Goal: Navigation & Orientation: Find specific page/section

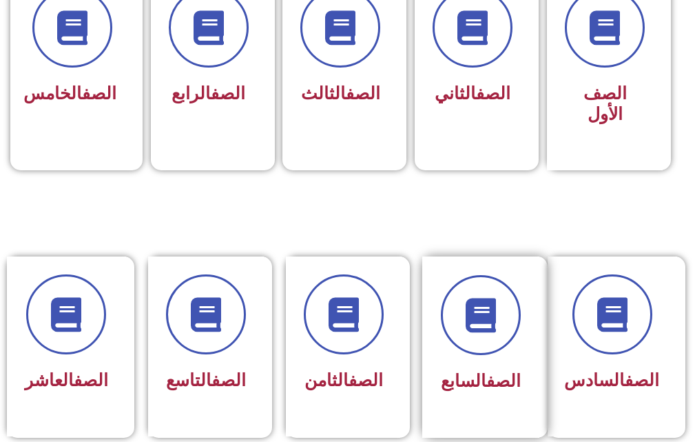
scroll to position [482, 0]
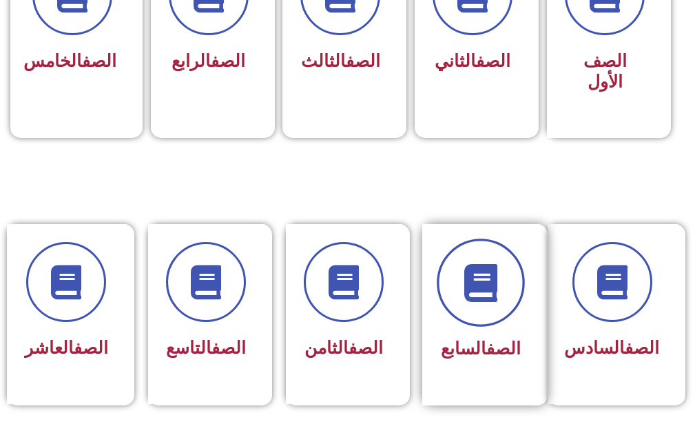
click at [471, 309] on span at bounding box center [481, 283] width 88 height 88
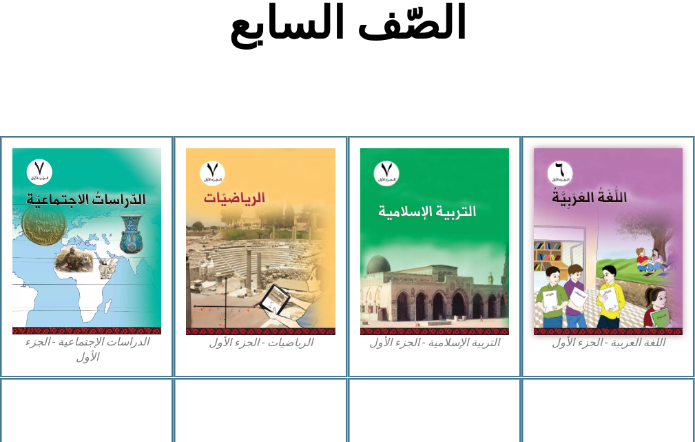
scroll to position [413, 0]
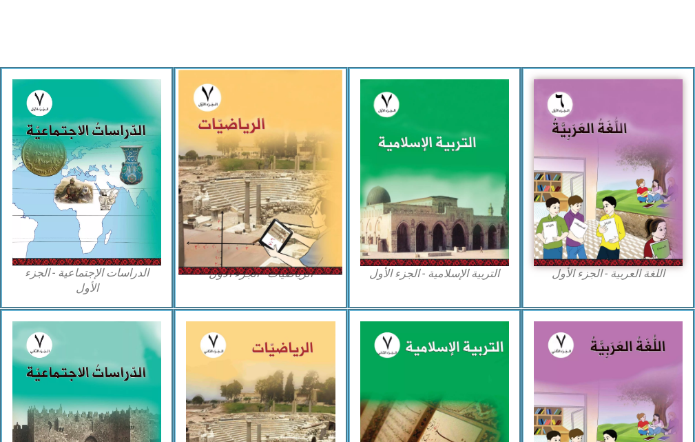
click at [216, 196] on img at bounding box center [260, 172] width 164 height 205
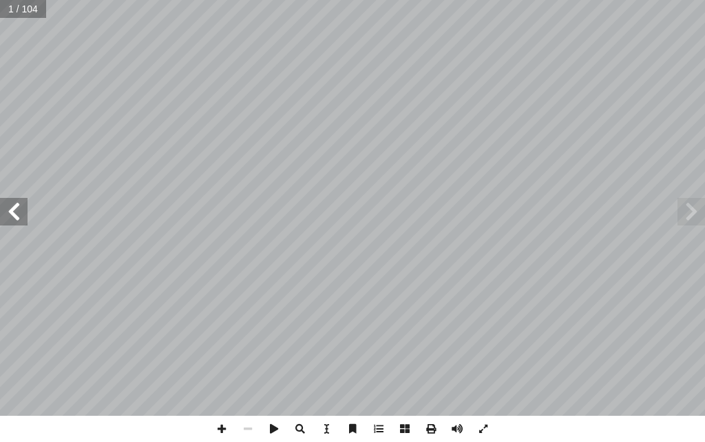
click at [0, 207] on span at bounding box center [14, 212] width 28 height 28
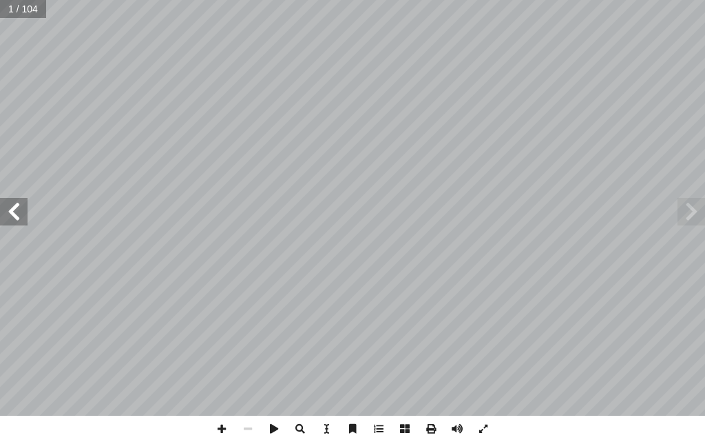
click at [0, 207] on span at bounding box center [14, 212] width 28 height 28
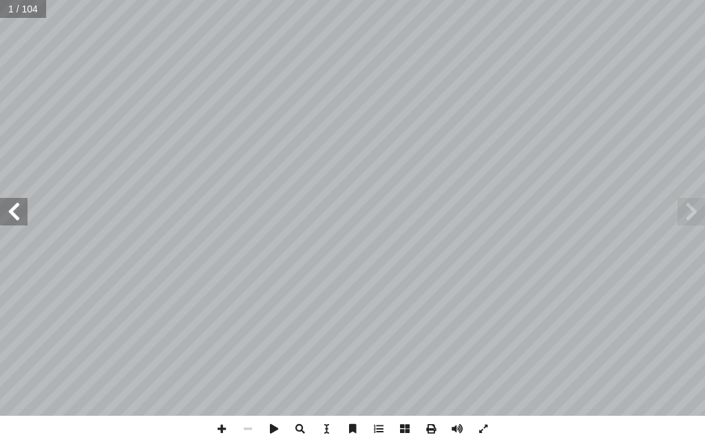
click at [0, 207] on span at bounding box center [14, 212] width 28 height 28
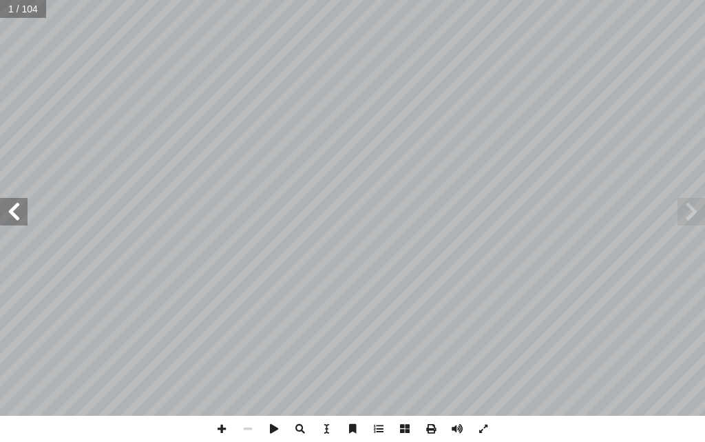
click at [0, 207] on span at bounding box center [14, 212] width 28 height 28
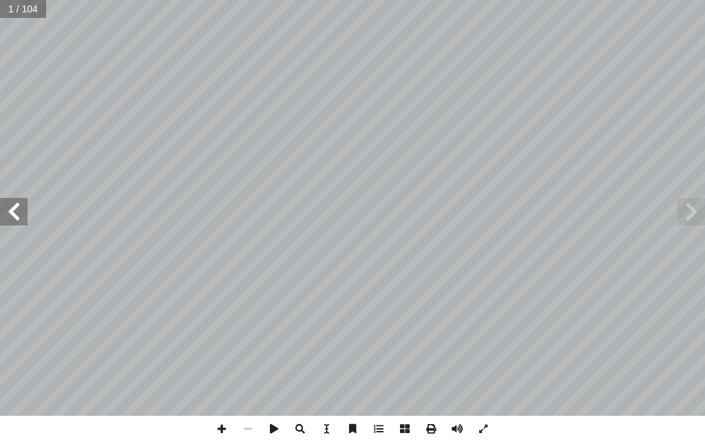
click at [0, 207] on span at bounding box center [14, 212] width 28 height 28
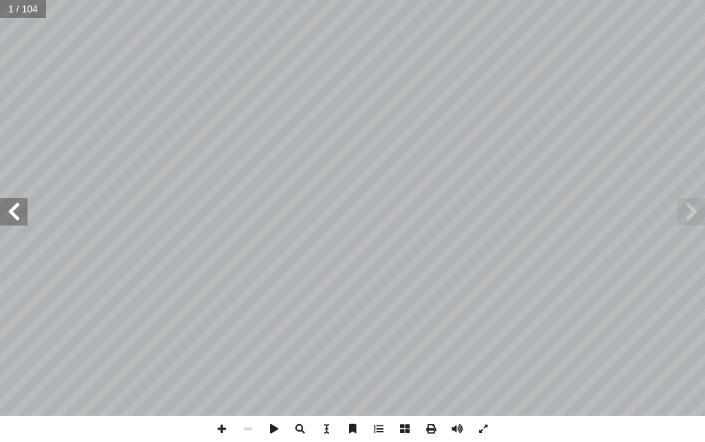
click at [0, 207] on span at bounding box center [14, 212] width 28 height 28
